Goal: Task Accomplishment & Management: Manage account settings

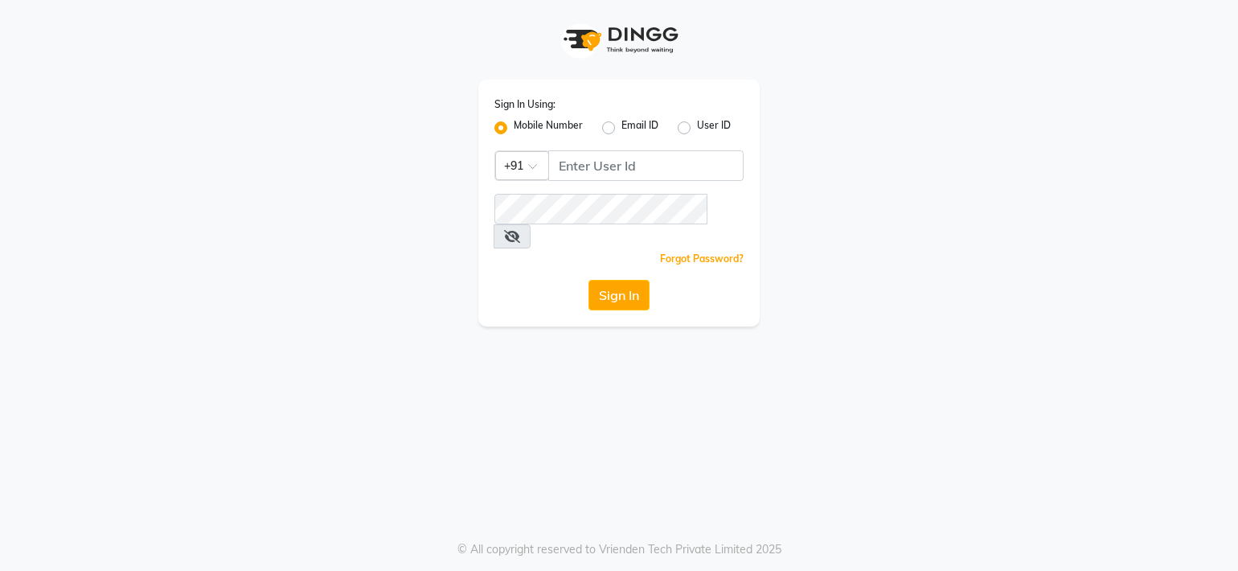
click at [514, 124] on label "Mobile Number" at bounding box center [548, 127] width 69 height 19
click at [514, 124] on input "Mobile Number" at bounding box center [519, 123] width 10 height 10
click at [583, 163] on input "Username" at bounding box center [645, 165] width 195 height 31
type input "6261346487"
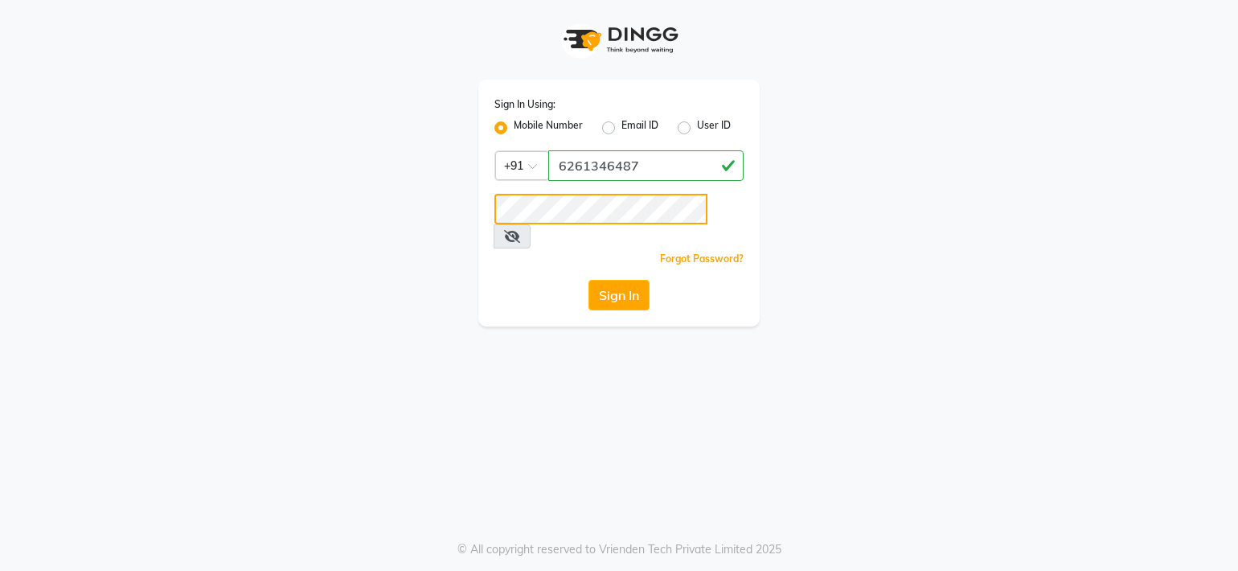
click at [588, 280] on button "Sign In" at bounding box center [618, 295] width 61 height 31
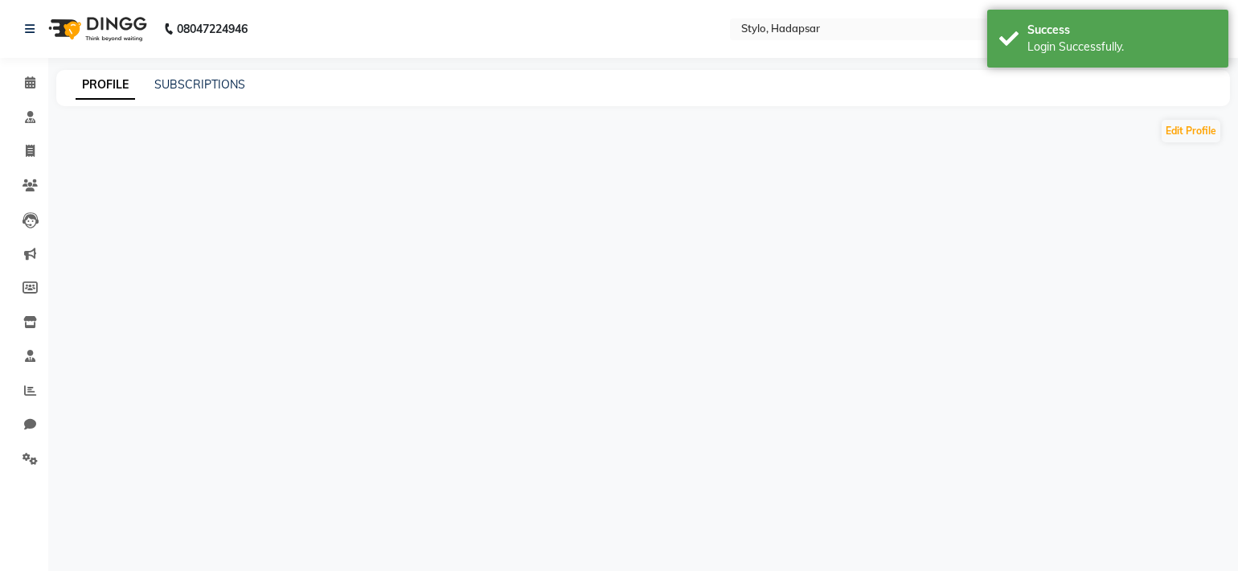
select select "en"
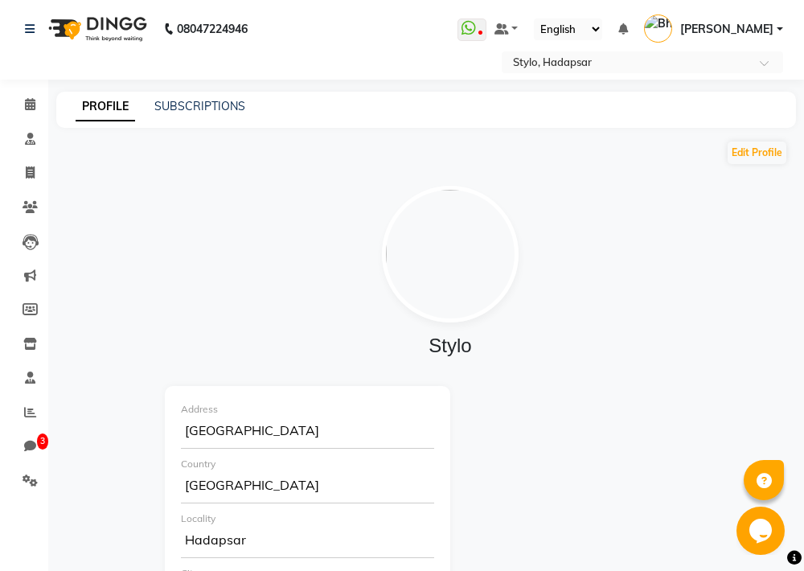
click at [769, 25] on span "[PERSON_NAME]" at bounding box center [726, 29] width 93 height 17
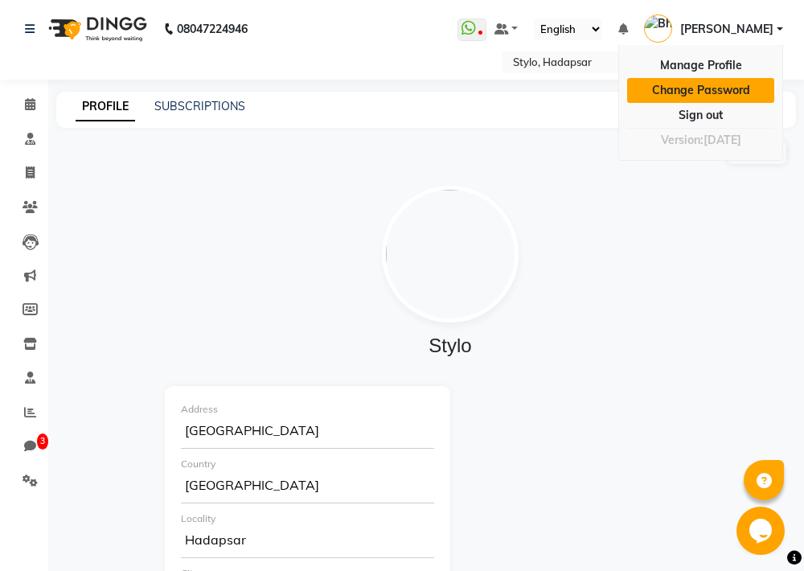
click at [714, 86] on link "Change Password" at bounding box center [700, 90] width 147 height 25
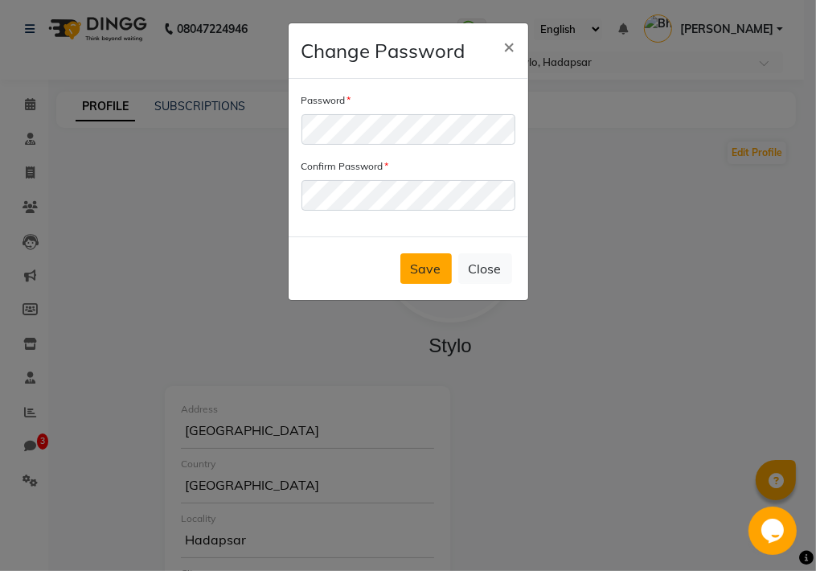
click at [435, 265] on button "Save" at bounding box center [425, 268] width 51 height 31
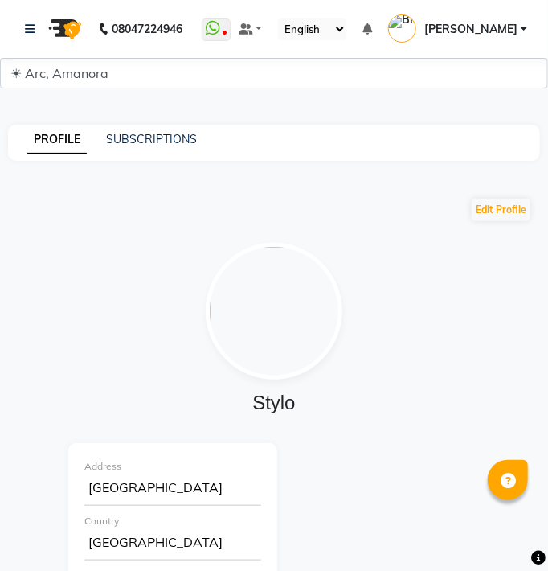
click at [494, 31] on span "[PERSON_NAME]" at bounding box center [470, 29] width 93 height 17
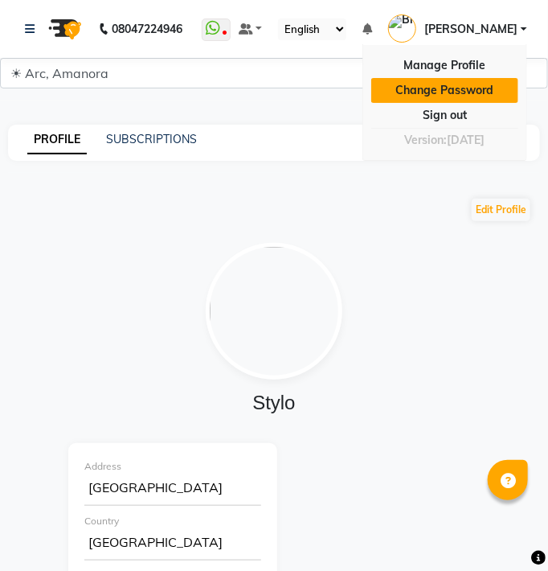
click at [460, 84] on link "Change Password" at bounding box center [444, 90] width 147 height 25
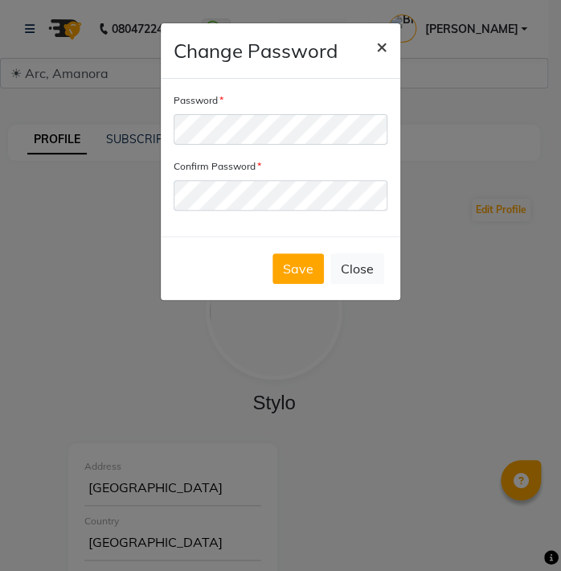
click at [381, 43] on span "×" at bounding box center [381, 46] width 11 height 24
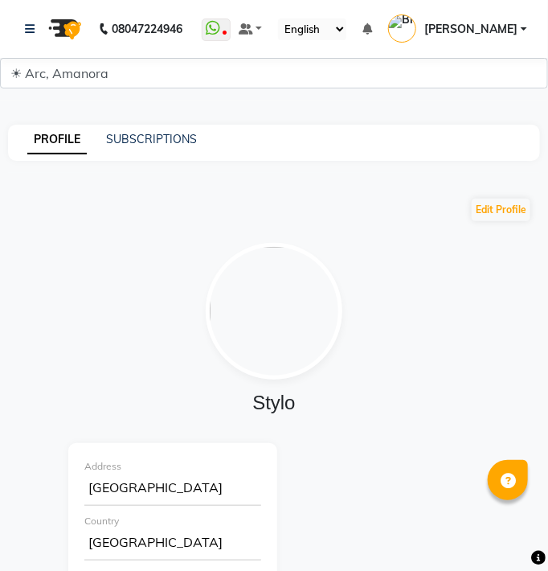
drag, startPoint x: 381, startPoint y: 43, endPoint x: 460, endPoint y: 396, distance: 360.8
click at [460, 396] on h4 "Stylo" at bounding box center [274, 402] width 410 height 23
